Goal: Check status: Check status

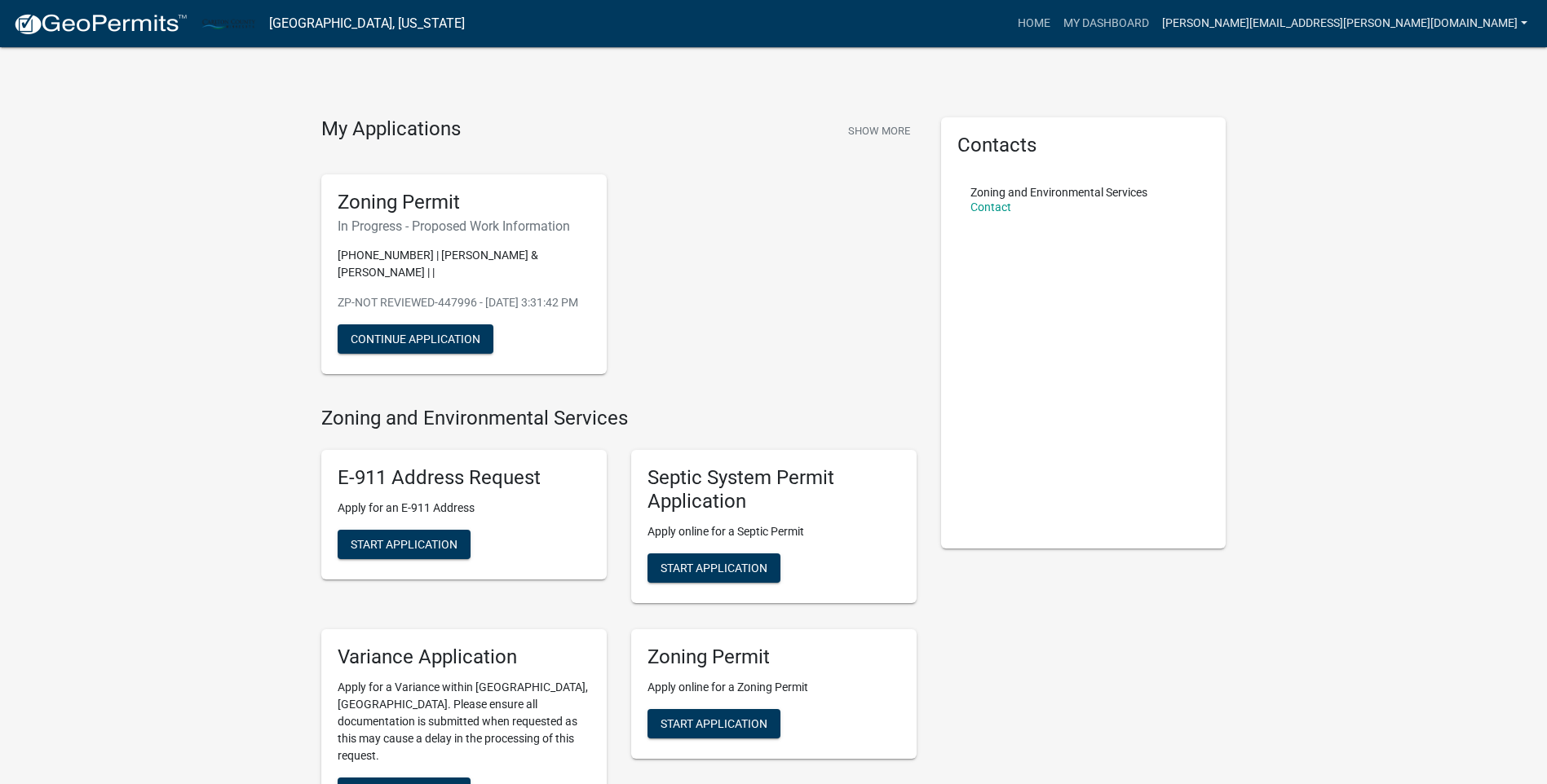
click at [1410, 12] on link "[PERSON_NAME][EMAIL_ADDRESS][PERSON_NAME][DOMAIN_NAME]" at bounding box center [1344, 24] width 378 height 31
click at [1441, 66] on link "Account" at bounding box center [1468, 66] width 130 height 39
click at [420, 337] on button "Continue Application" at bounding box center [415, 339] width 156 height 29
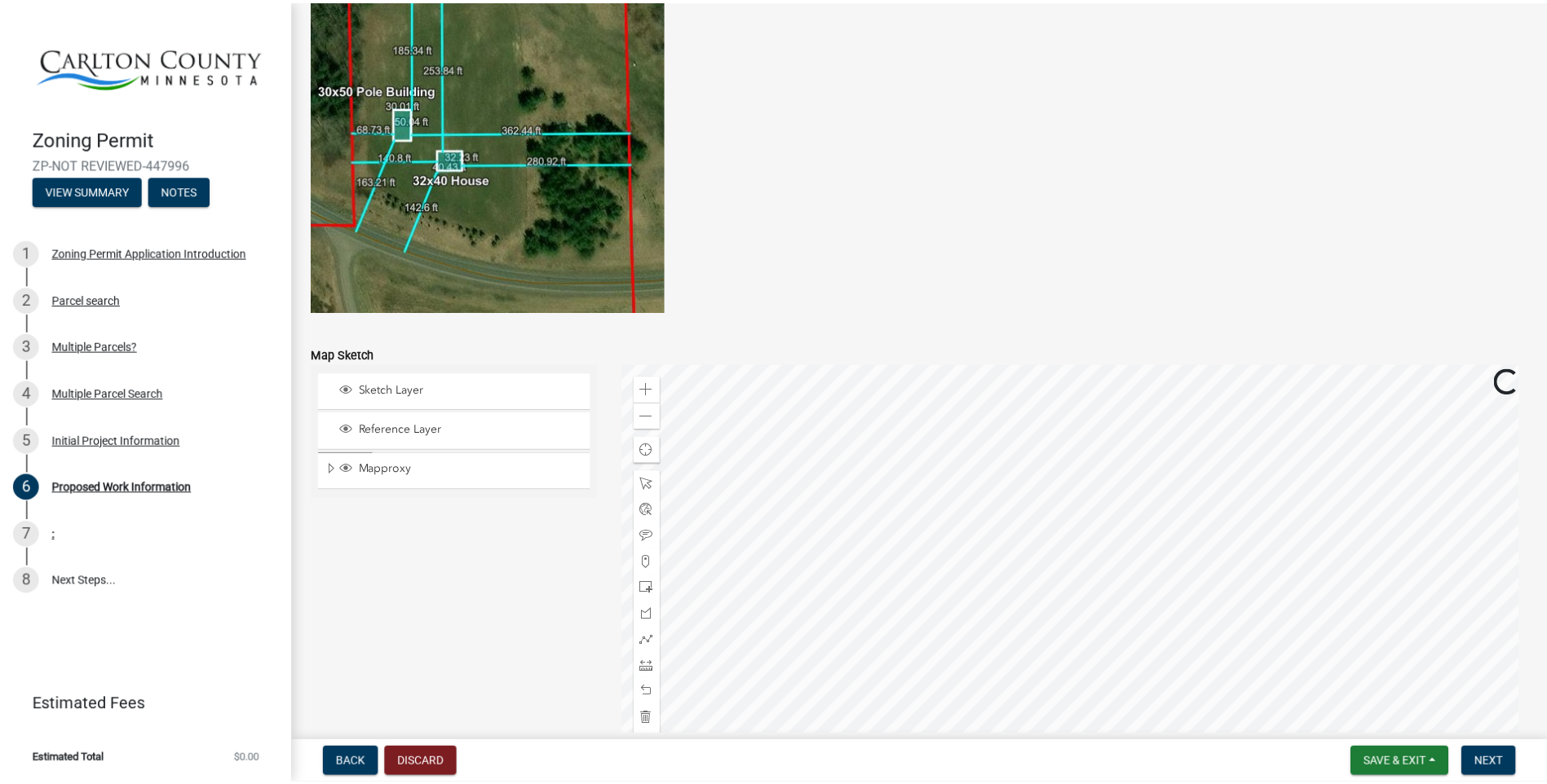
scroll to position [3155, 0]
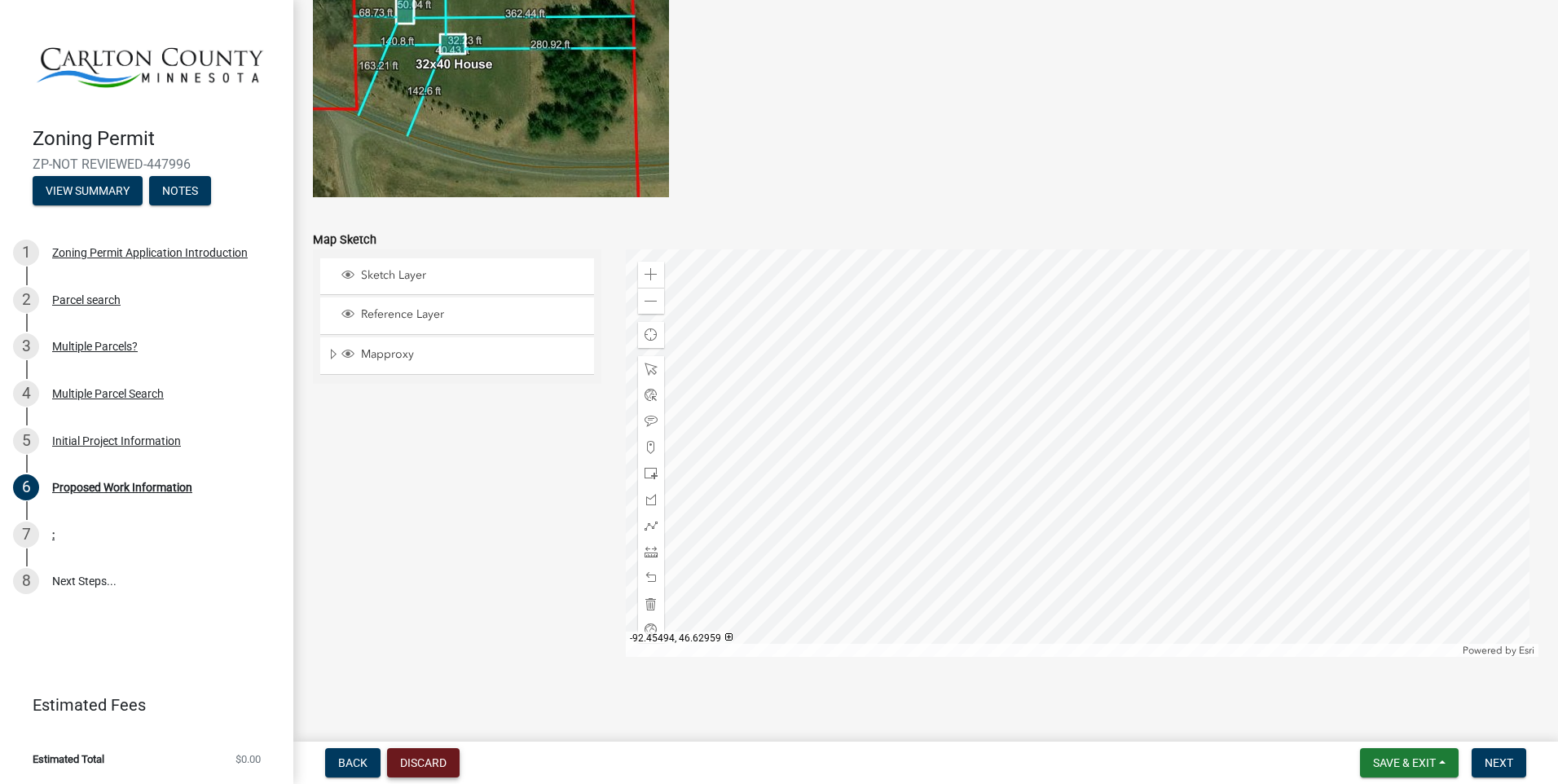
click at [422, 759] on button "Discard" at bounding box center [423, 763] width 73 height 29
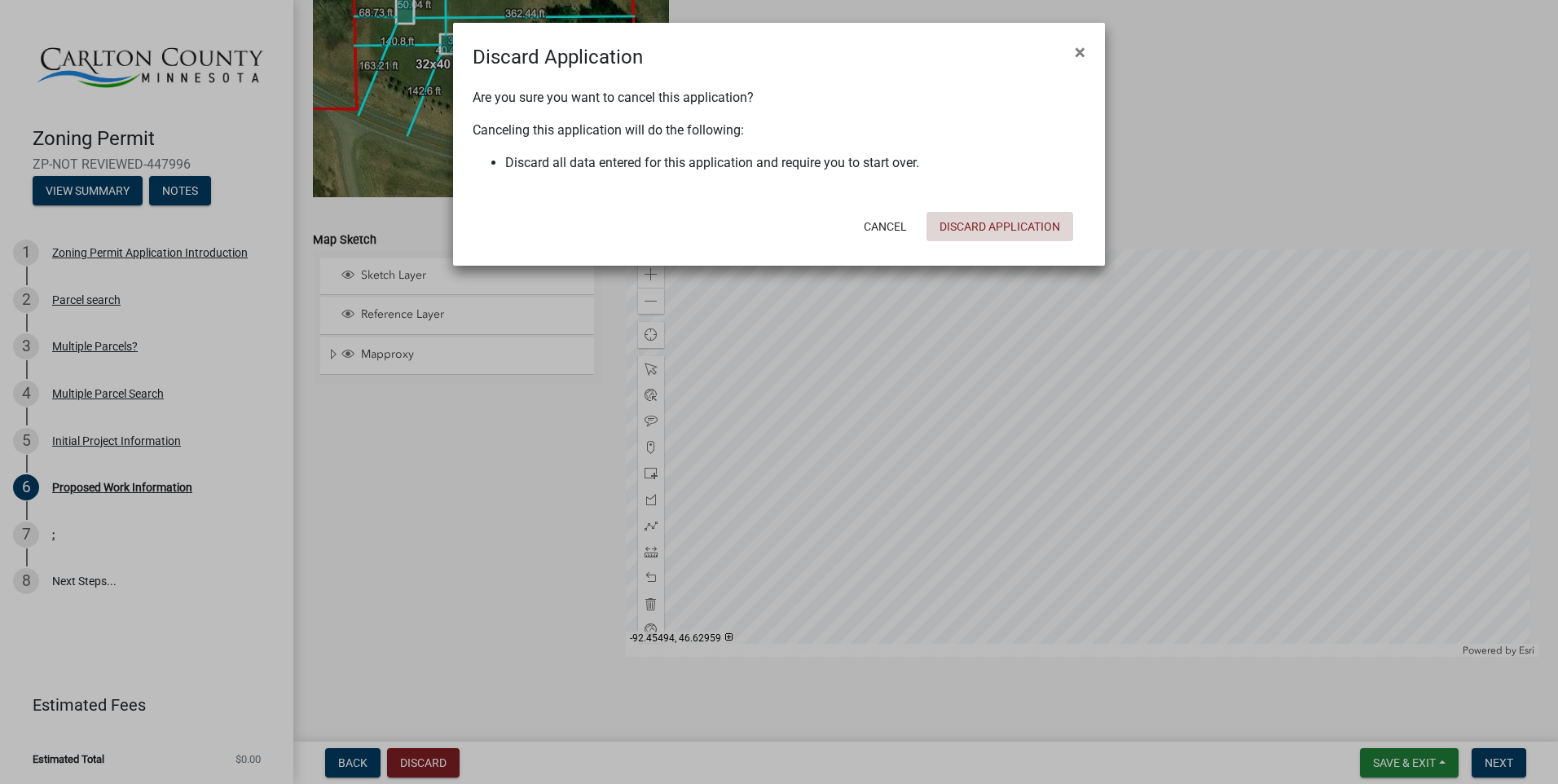
click at [982, 225] on button "Discard Application" at bounding box center [999, 227] width 147 height 29
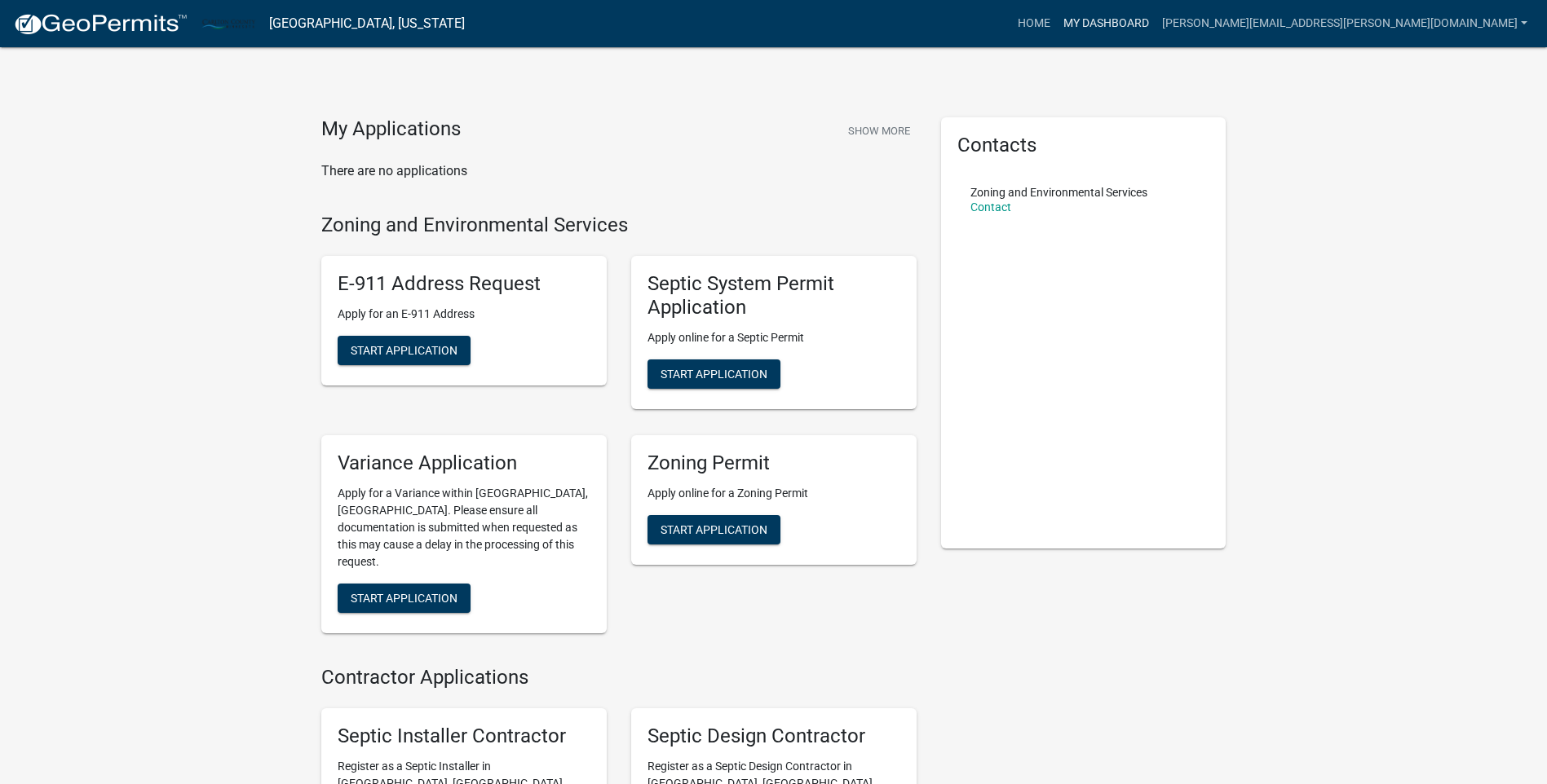
click at [1155, 19] on link "My Dashboard" at bounding box center [1106, 24] width 98 height 31
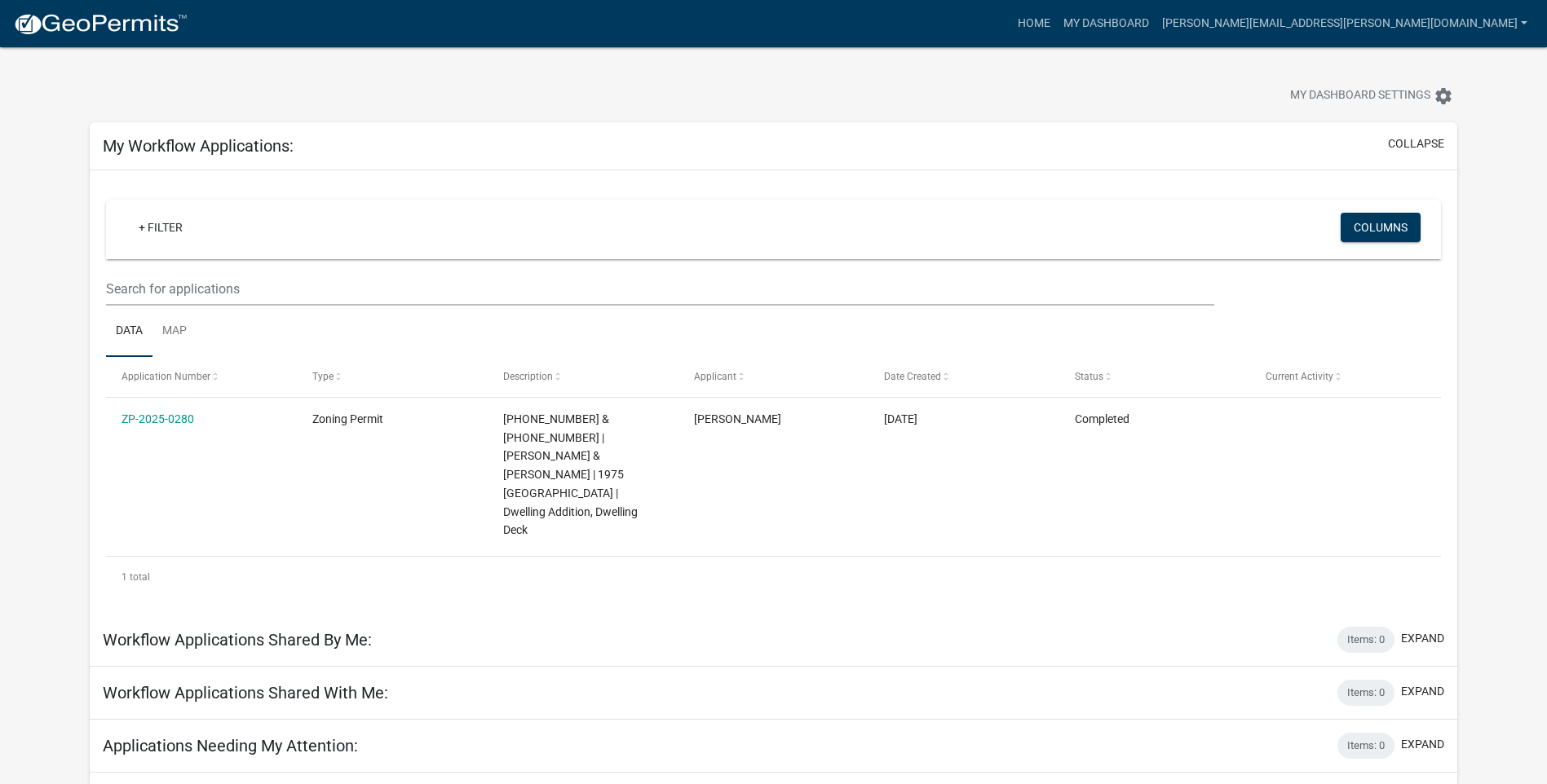
scroll to position [47, 0]
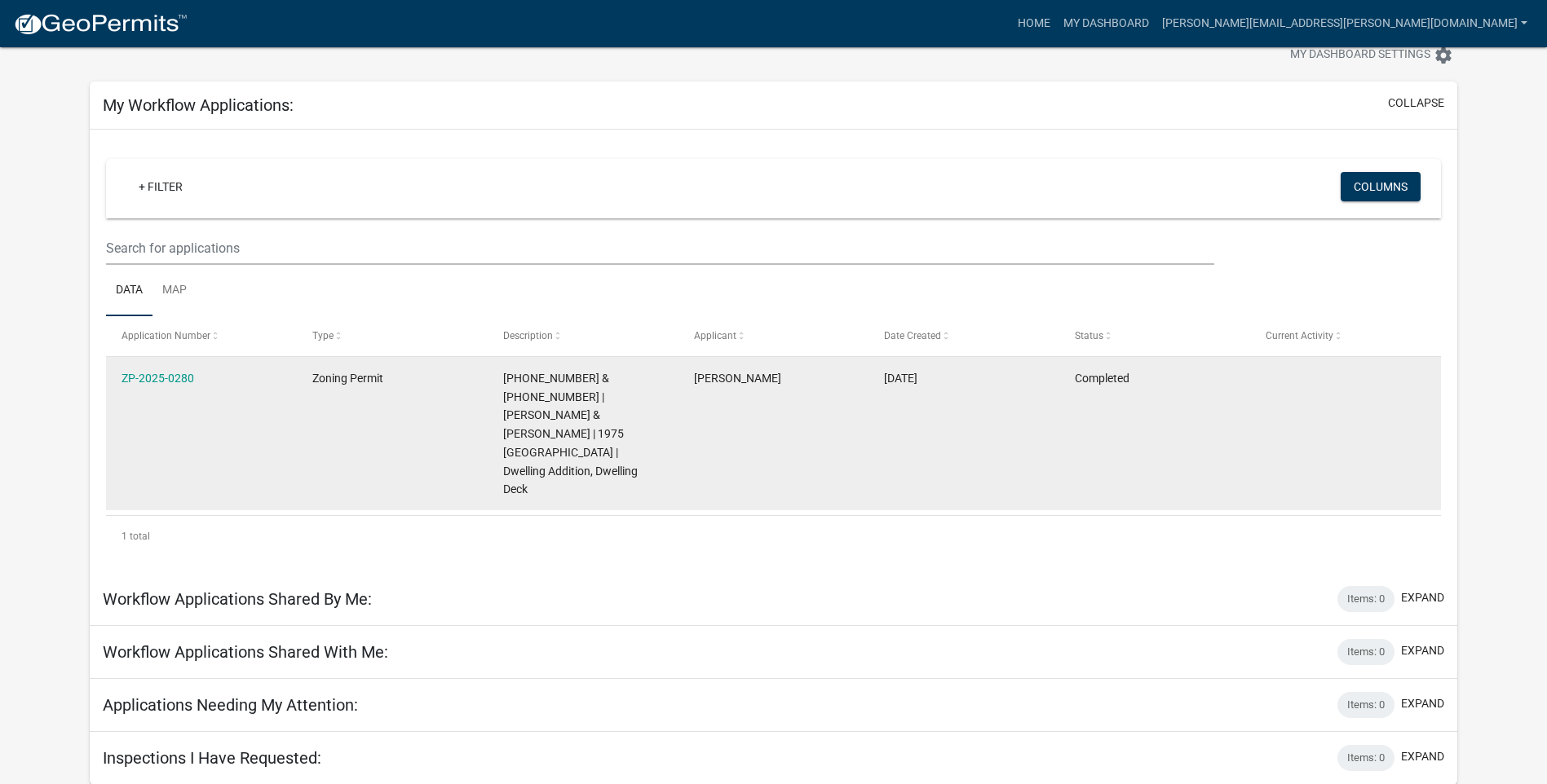
click at [520, 383] on span "[PHONE_NUMBER] & [PHONE_NUMBER] | [PERSON_NAME] & [PERSON_NAME] | 1975 [GEOGRAP…" at bounding box center [570, 433] width 135 height 125
click at [138, 374] on link "ZP-2025-0280" at bounding box center [158, 378] width 73 height 13
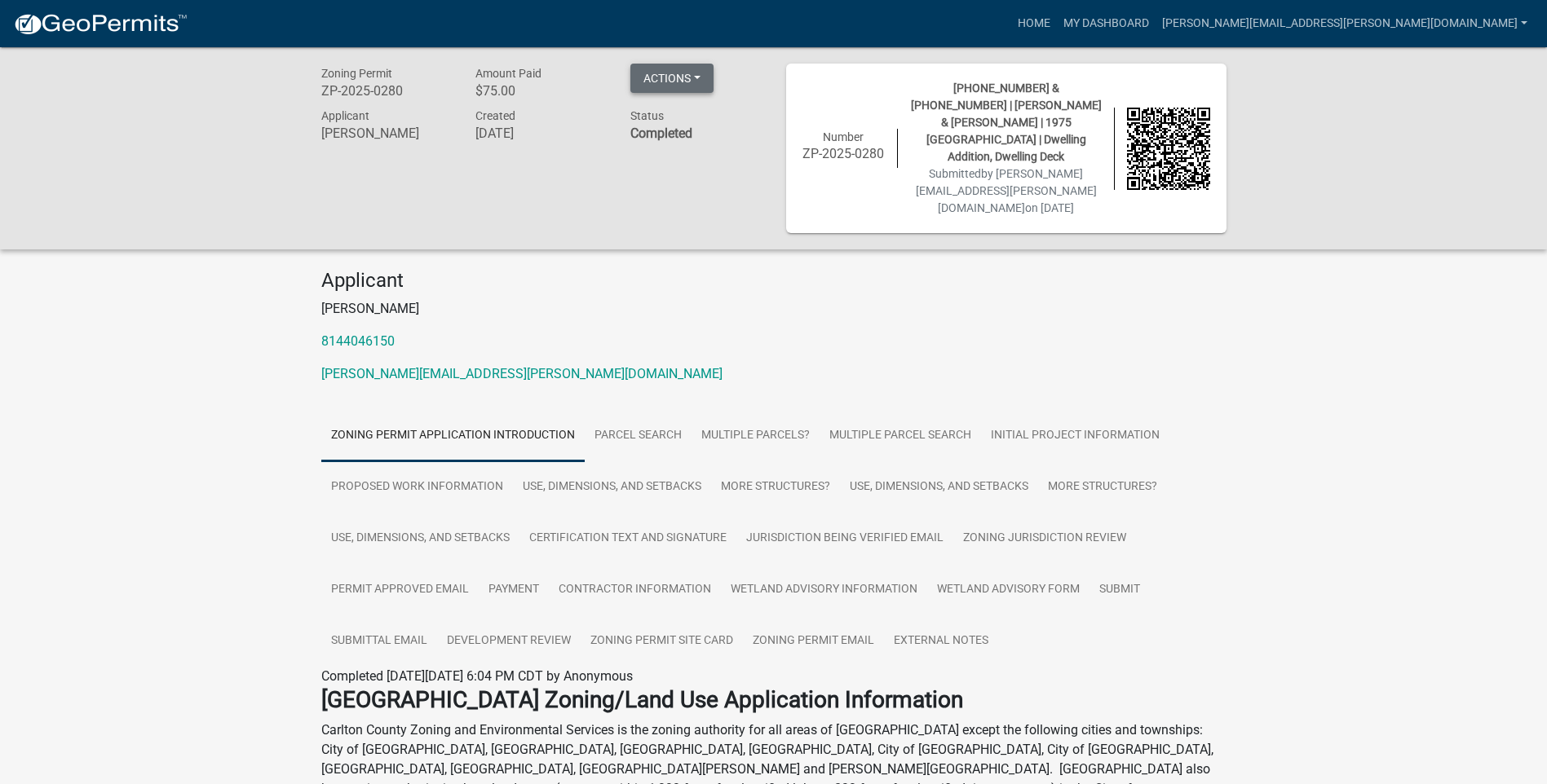
click at [707, 74] on button "Actions" at bounding box center [671, 78] width 83 height 29
click at [684, 163] on link "Printer Friendly" at bounding box center [695, 159] width 130 height 39
drag, startPoint x: 686, startPoint y: 81, endPoint x: 694, endPoint y: 87, distance: 10.0
click at [694, 87] on button "Actions" at bounding box center [671, 78] width 83 height 29
click at [686, 159] on link "Printer Friendly" at bounding box center [695, 159] width 130 height 39
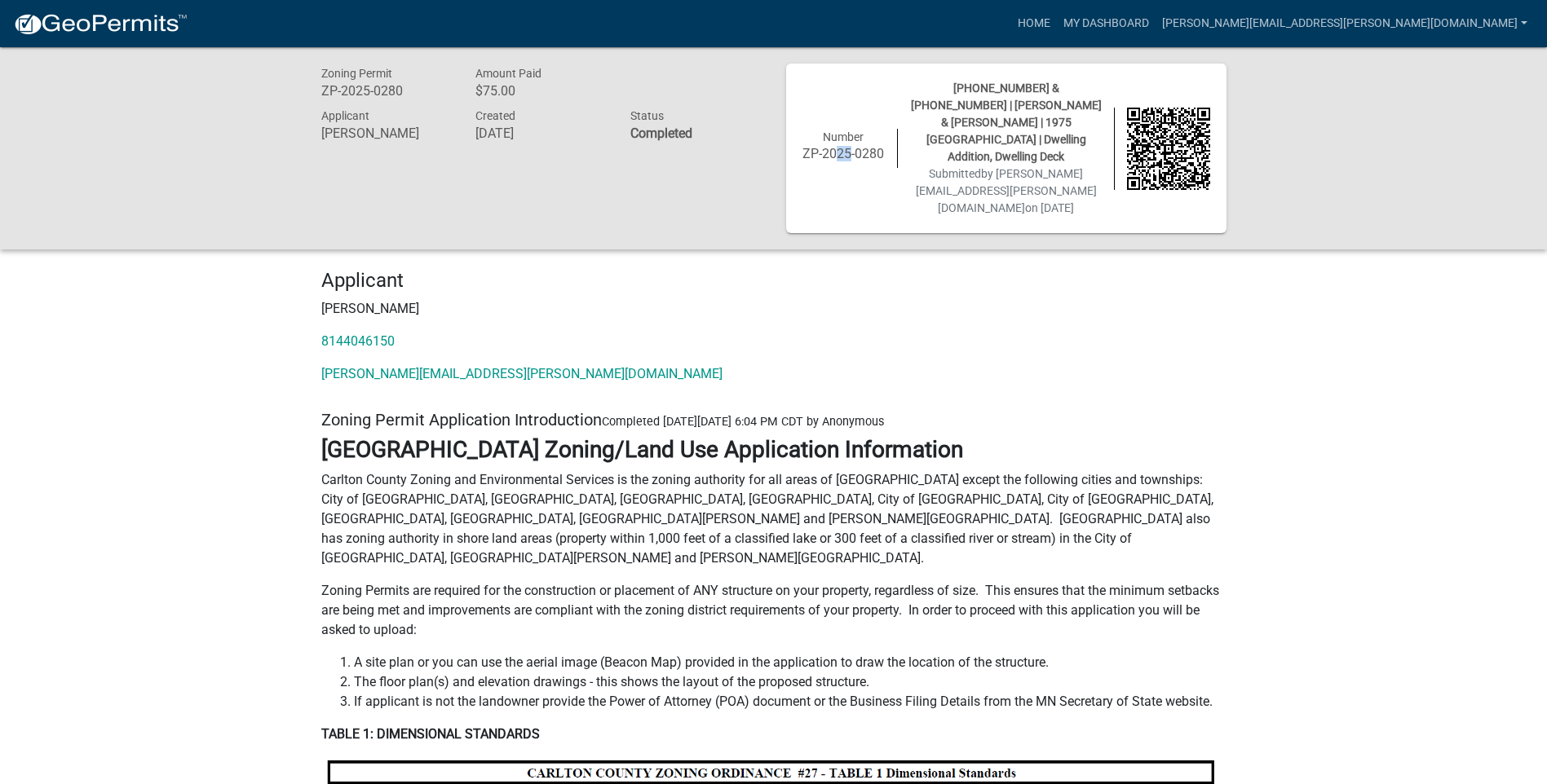
click at [840, 148] on h6 "ZP-2025-0280" at bounding box center [844, 153] width 83 height 15
drag, startPoint x: 840, startPoint y: 148, endPoint x: 1039, endPoint y: 154, distance: 199.1
click at [1039, 167] on span "by [PERSON_NAME][EMAIL_ADDRESS][PERSON_NAME][DOMAIN_NAME]" at bounding box center [1006, 190] width 181 height 47
click at [1155, 15] on link "My Dashboard" at bounding box center [1106, 24] width 98 height 31
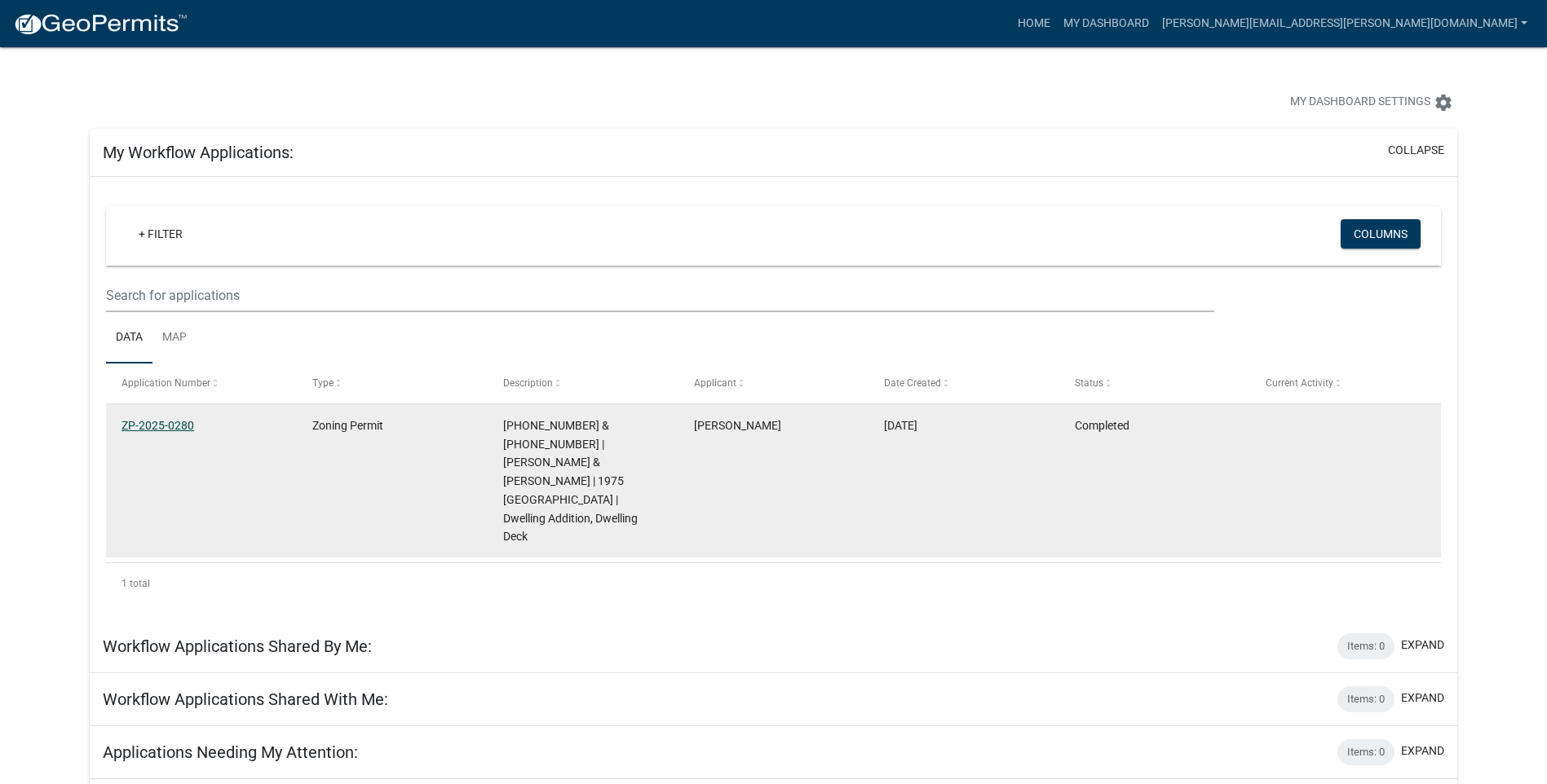
click at [155, 423] on link "ZP-2025-0280" at bounding box center [158, 425] width 73 height 13
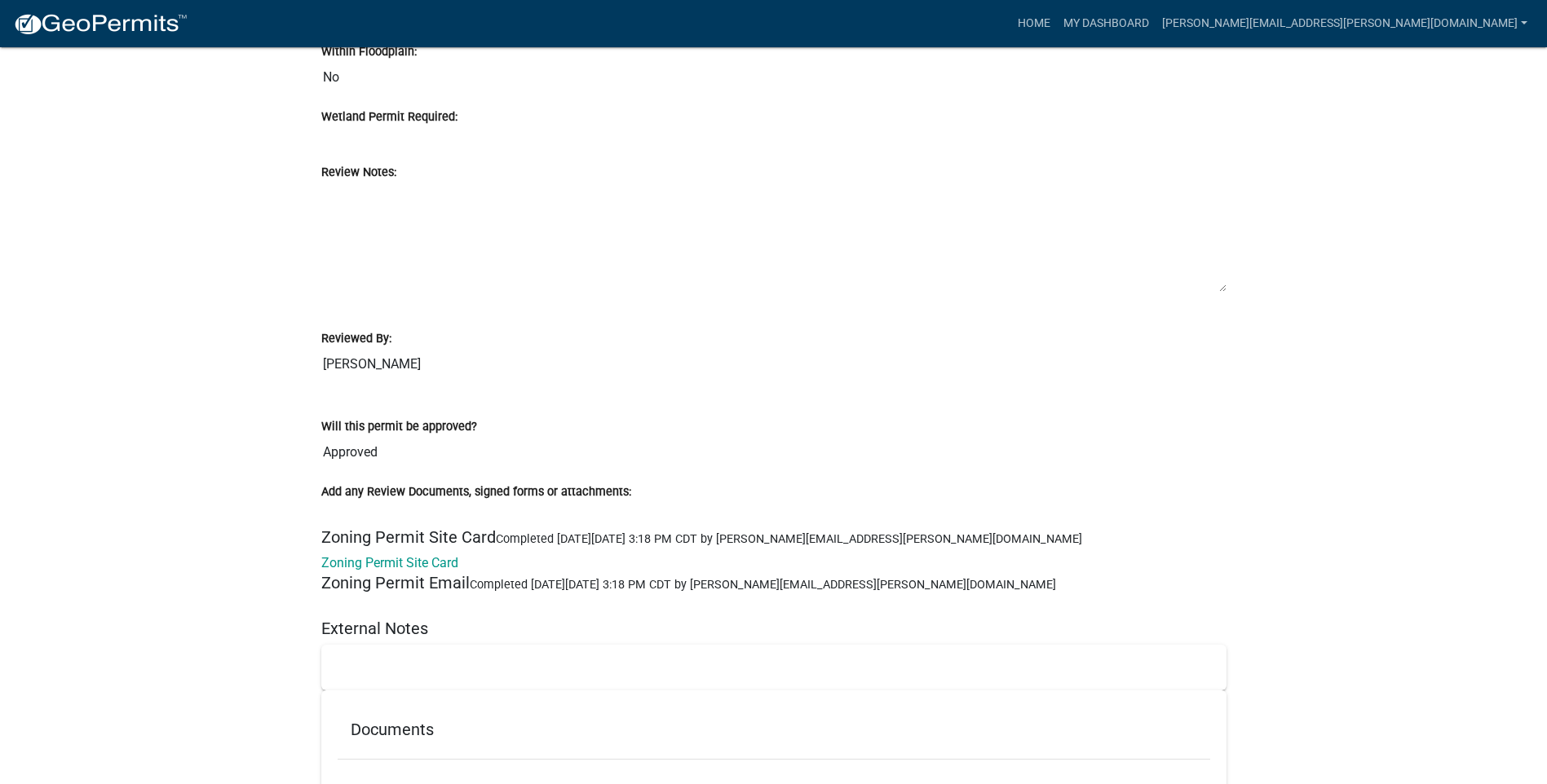
scroll to position [17709, 0]
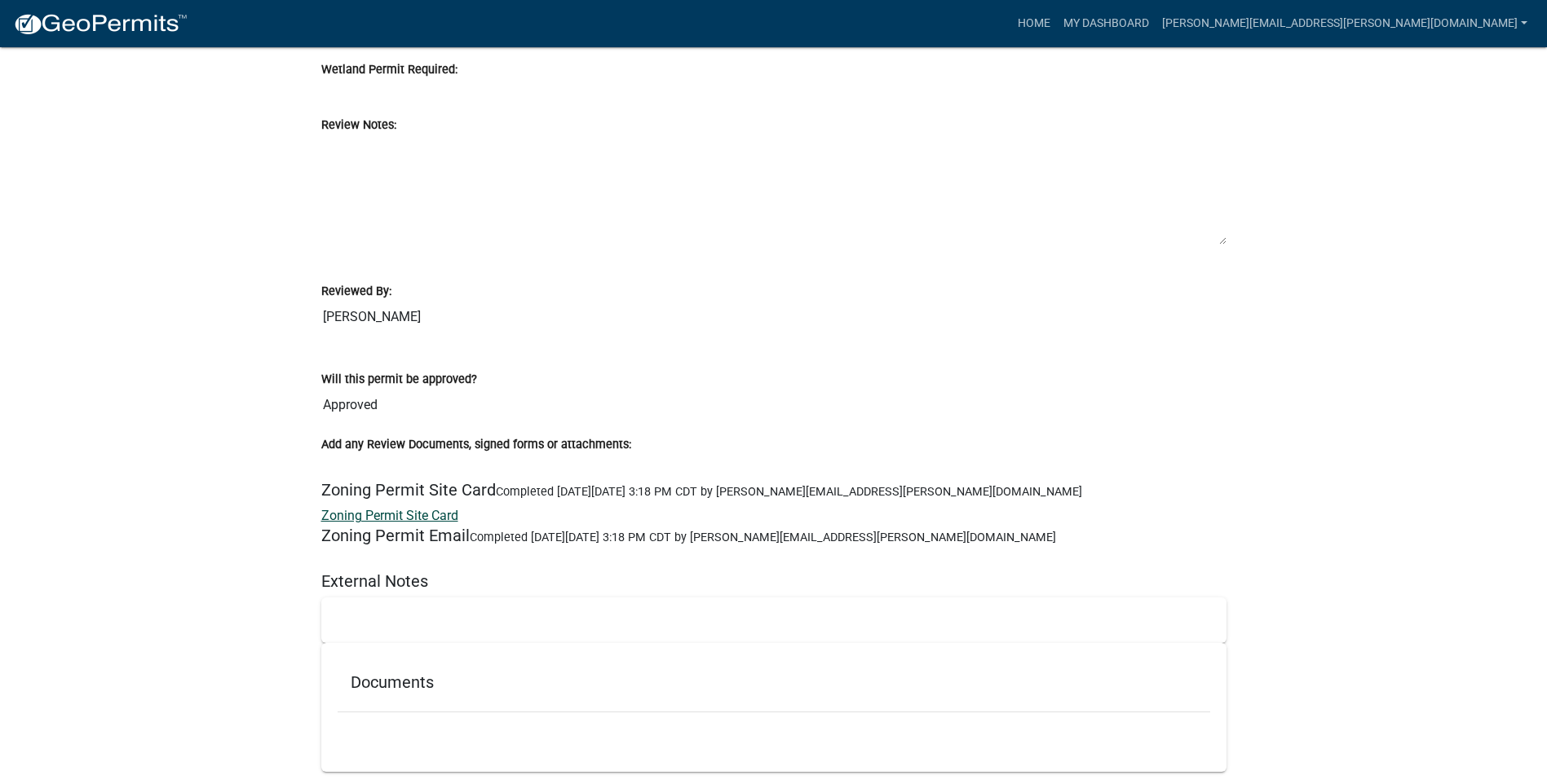
click at [386, 508] on link "Zoning Permit Site Card" at bounding box center [390, 515] width 137 height 15
